Goal: Information Seeking & Learning: Compare options

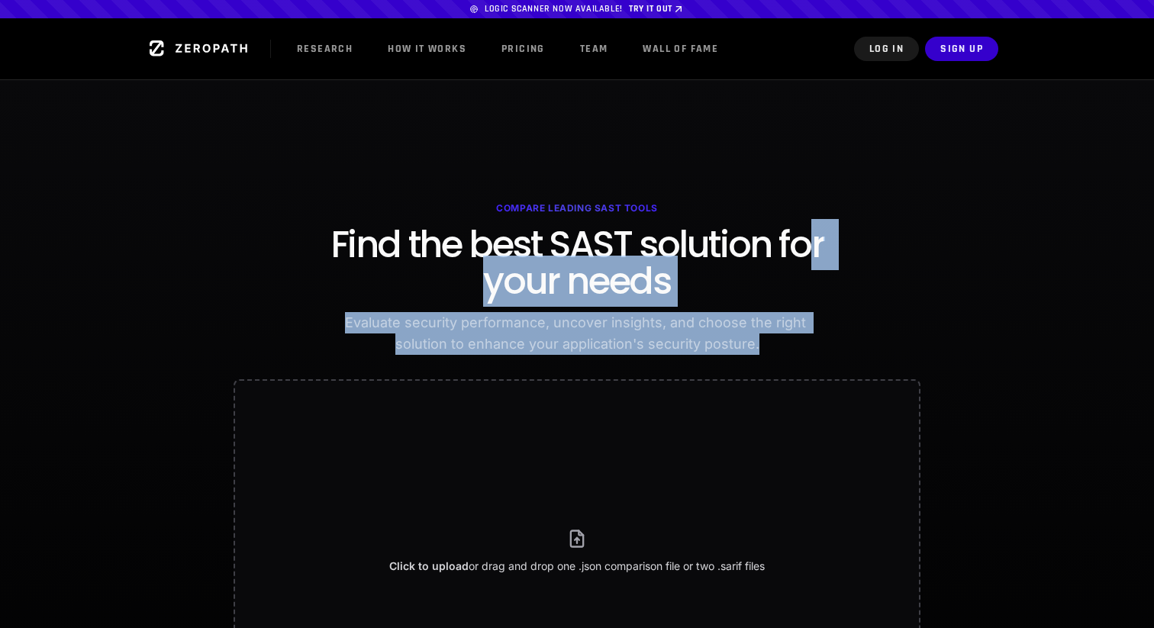
click at [742, 226] on div "Compare Leading SAST Tools Find the best SAST solution for your needs Evaluate …" at bounding box center [577, 278] width 586 height 153
click at [741, 227] on h2 "Find the best SAST solution for your needs" at bounding box center [577, 263] width 562 height 73
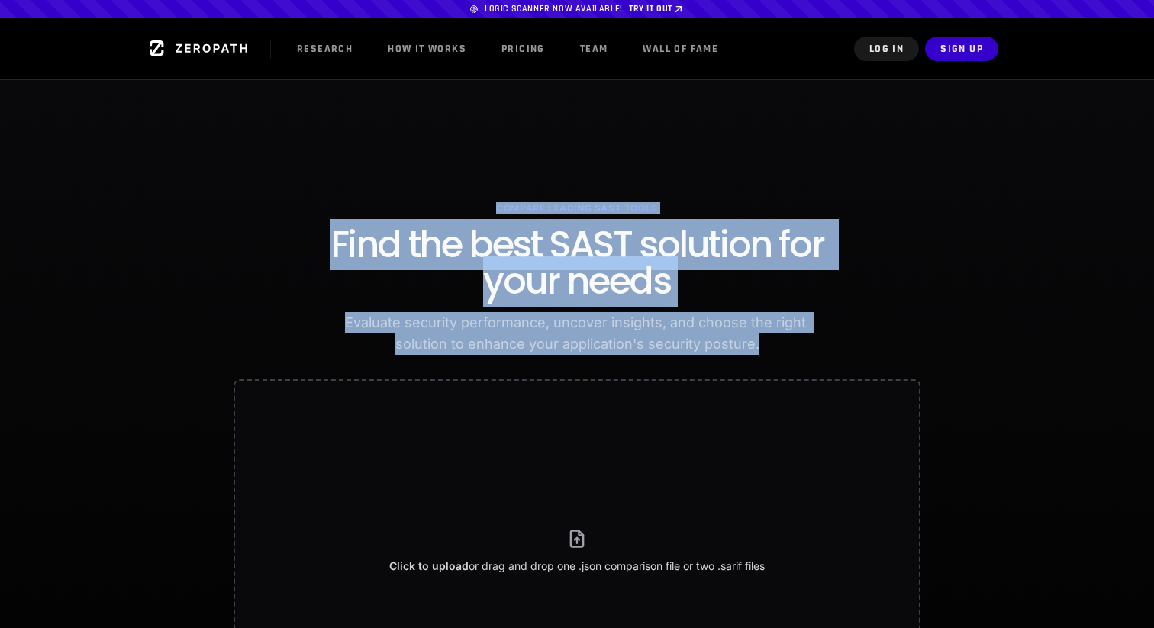
drag, startPoint x: 778, startPoint y: 356, endPoint x: 631, endPoint y: 201, distance: 213.3
click at [631, 201] on section "Compare Leading SAST Tools Find the best SAST solution for your needs Evaluate …" at bounding box center [577, 480] width 1154 height 802
drag, startPoint x: 631, startPoint y: 201, endPoint x: 784, endPoint y: 353, distance: 215.3
click at [784, 353] on section "Compare Leading SAST Tools Find the best SAST solution for your needs Evaluate …" at bounding box center [577, 480] width 1154 height 802
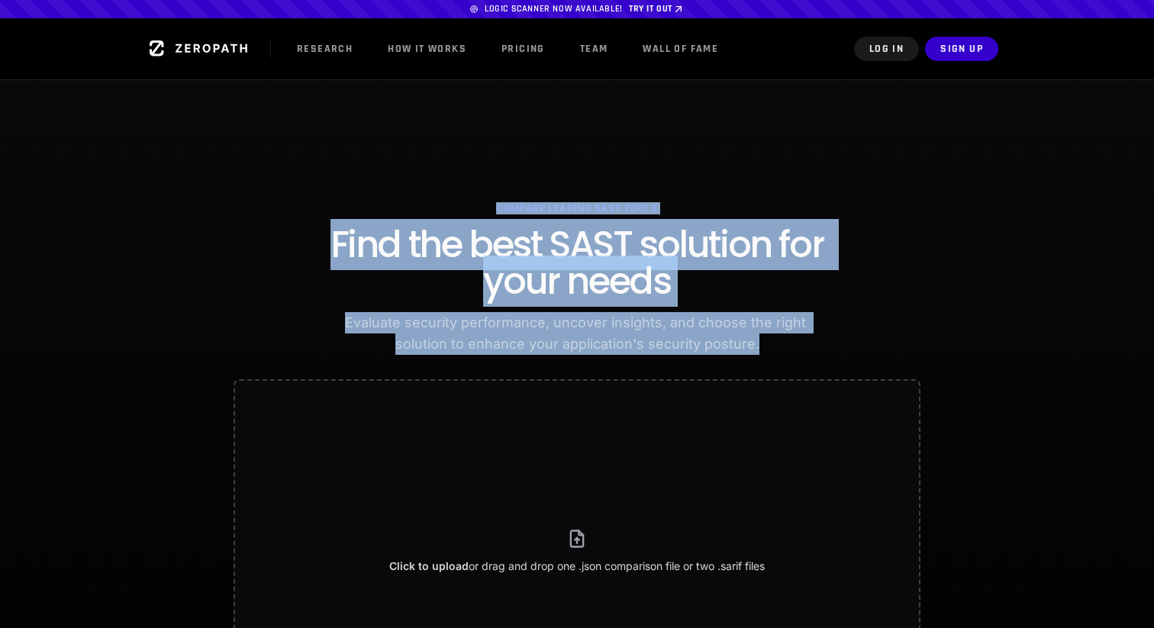
click at [784, 353] on p "Evaluate security performance, uncover insights, and choose the right solution …" at bounding box center [577, 333] width 465 height 43
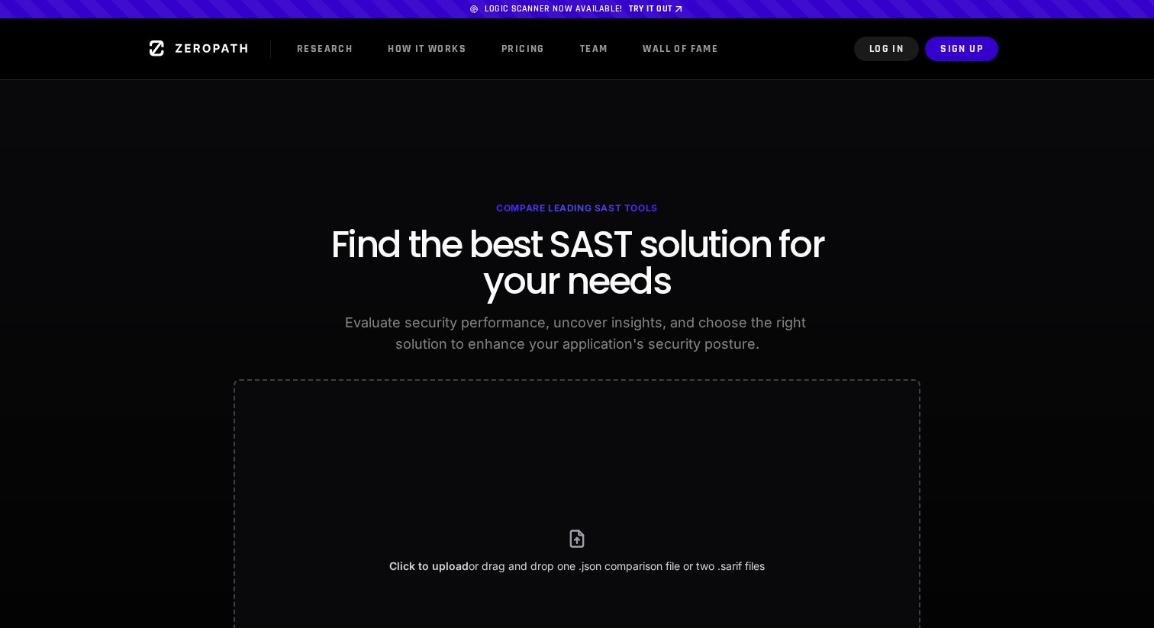
click at [546, 12] on span at bounding box center [577, 9] width 1154 height 18
click at [528, 9] on span at bounding box center [577, 9] width 1154 height 18
click at [964, 54] on button "Sign Up" at bounding box center [961, 49] width 73 height 24
click at [694, 37] on link "Wall of Fame" at bounding box center [680, 49] width 106 height 24
